Goal: Information Seeking & Learning: Learn about a topic

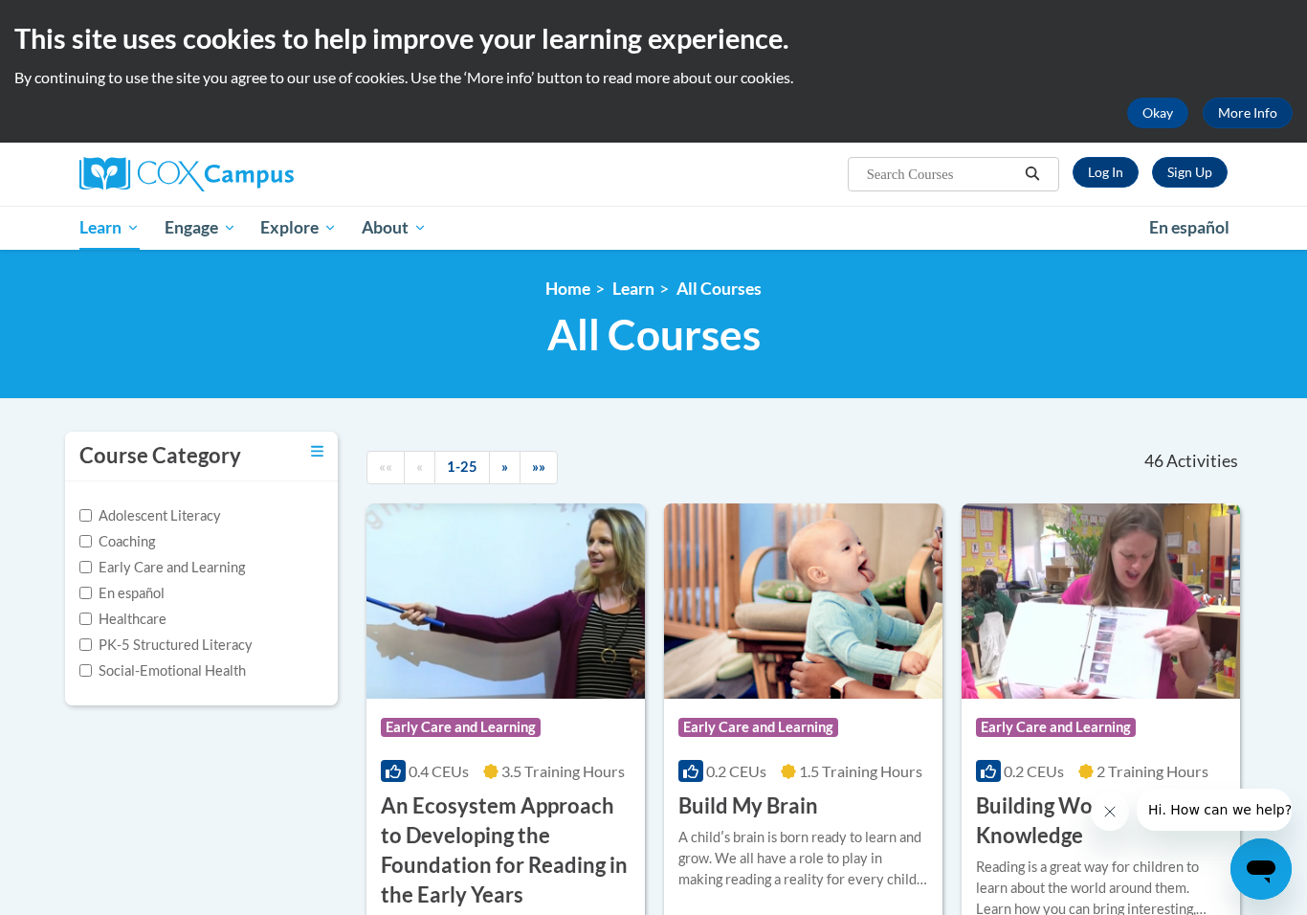
click at [878, 182] on input "Search..." at bounding box center [941, 174] width 153 height 23
click at [1096, 169] on link "Log In" at bounding box center [1106, 172] width 66 height 31
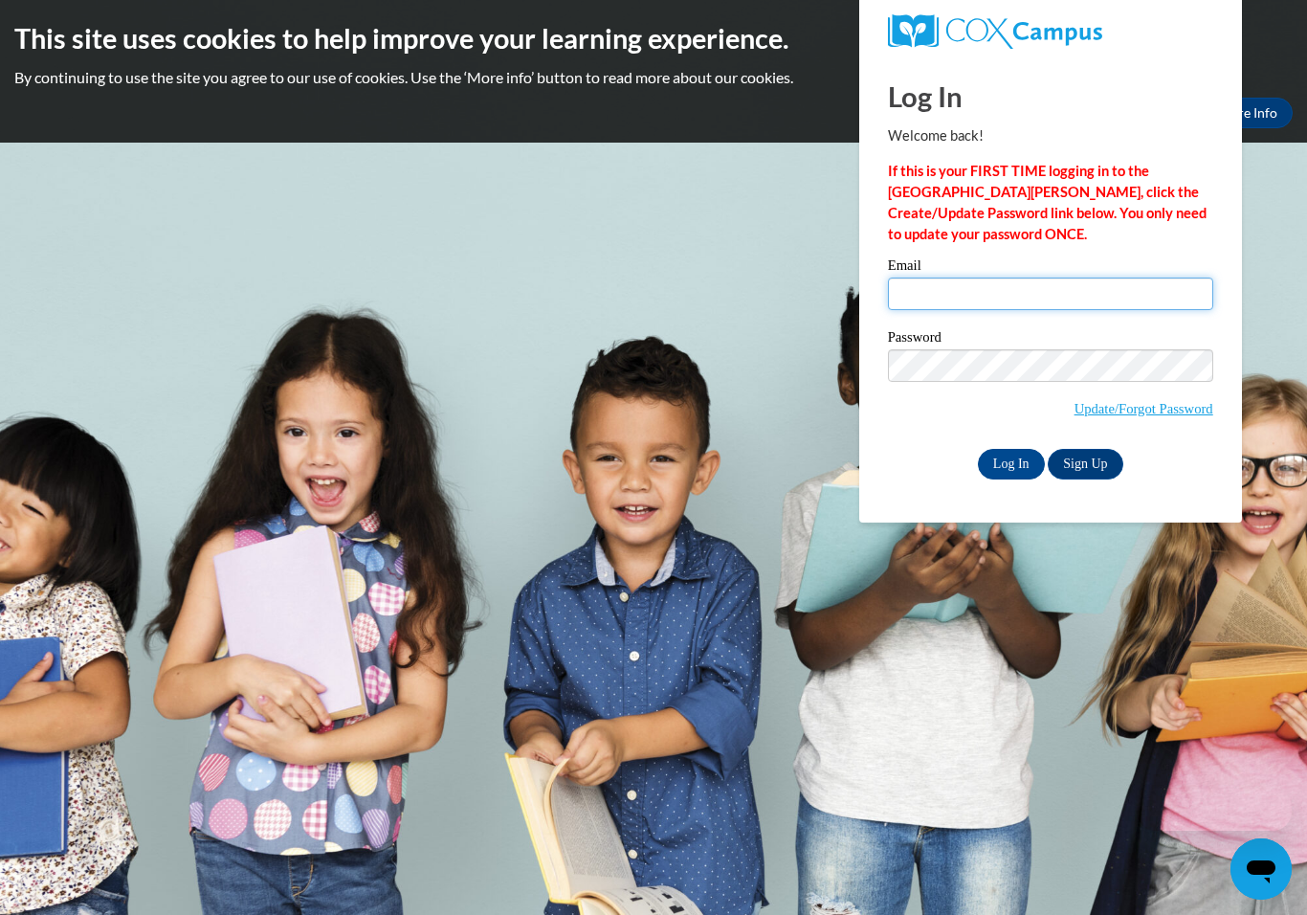
click at [988, 290] on input "Email" at bounding box center [1050, 294] width 325 height 33
type input "[EMAIL_ADDRESS][DOMAIN_NAME]"
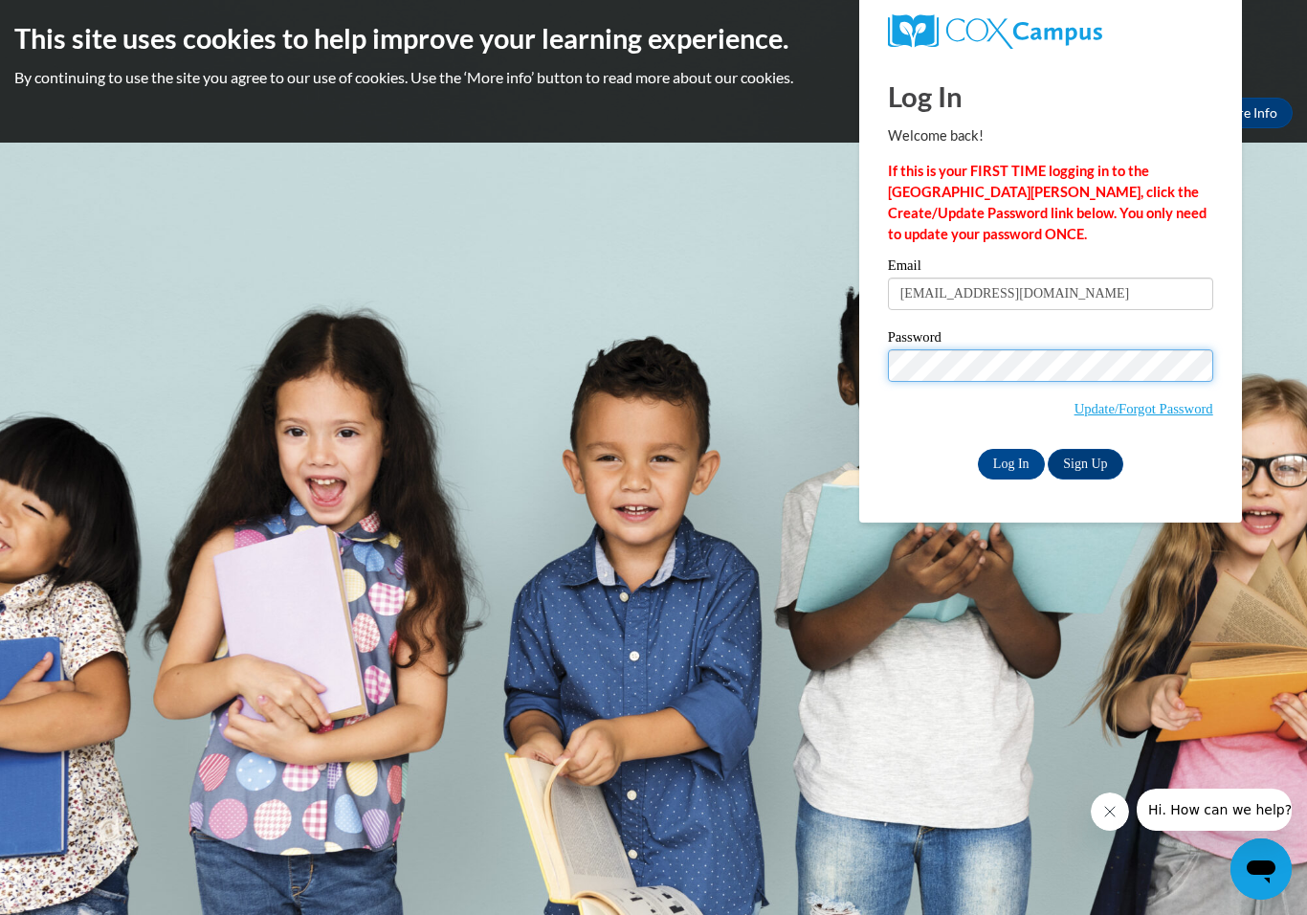
click at [1011, 462] on input "Log In" at bounding box center [1011, 464] width 67 height 31
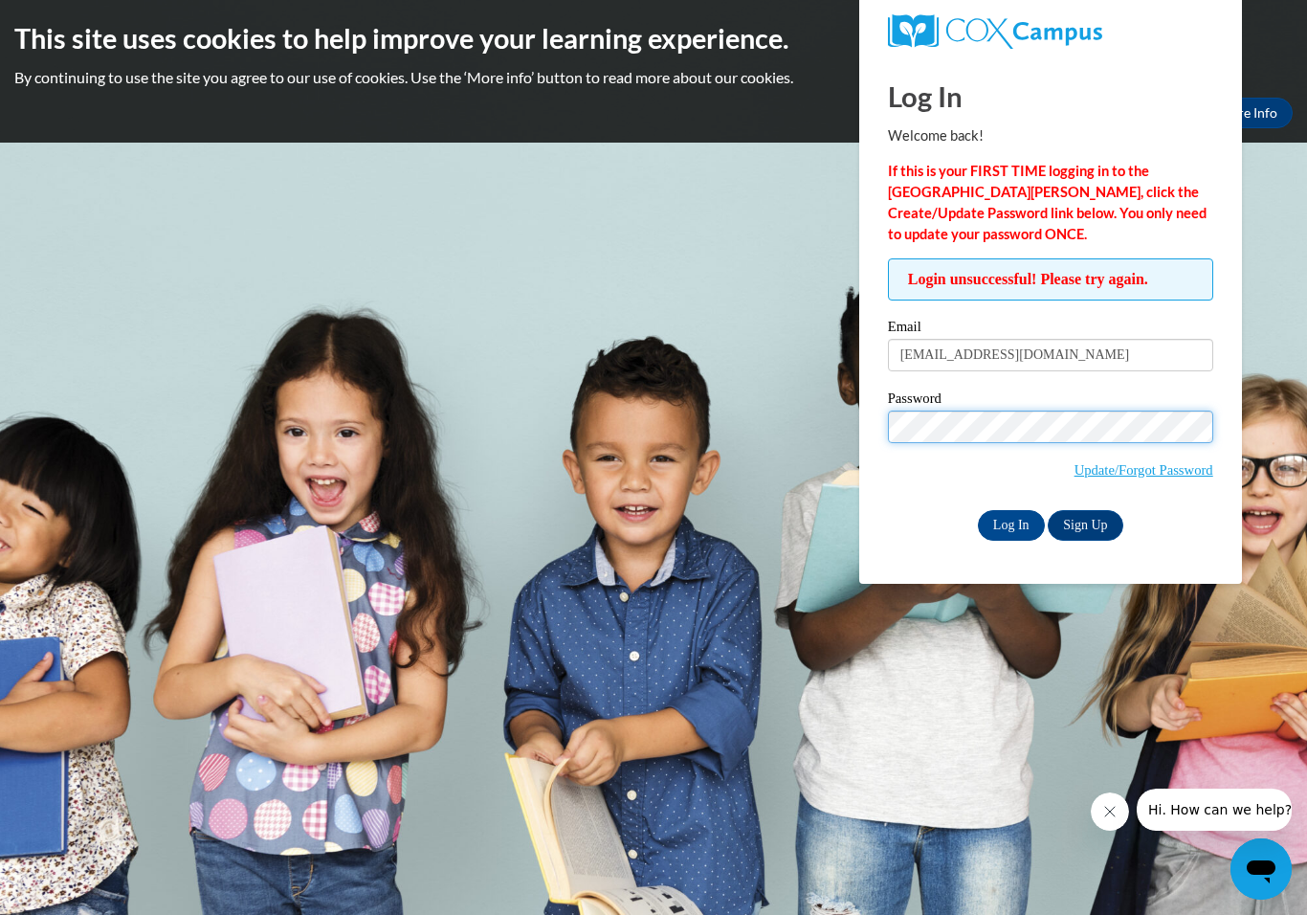
click at [1011, 523] on input "Log In" at bounding box center [1011, 525] width 67 height 31
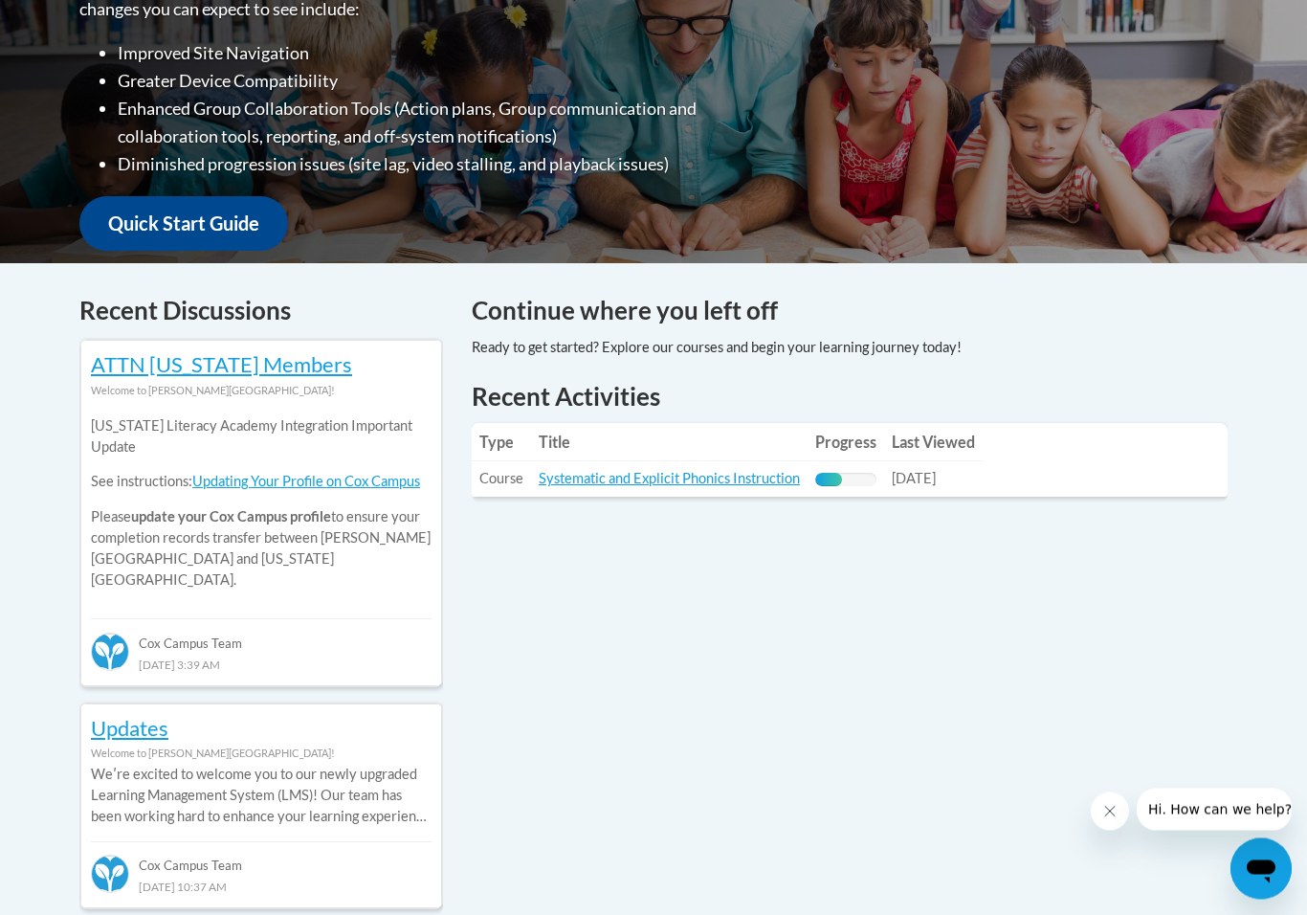
scroll to position [551, 0]
click at [765, 447] on th "Title" at bounding box center [669, 442] width 277 height 38
click at [739, 475] on link "Systematic and Explicit Phonics Instruction" at bounding box center [669, 478] width 261 height 16
